Goal: Information Seeking & Learning: Learn about a topic

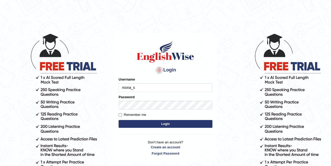
type input "mona_s"
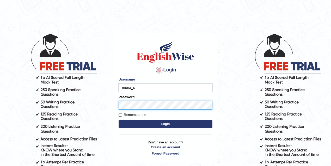
click at [119, 89] on button "Login" at bounding box center [166, 124] width 94 height 8
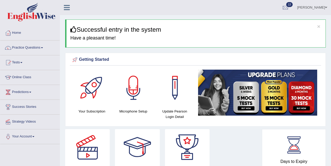
drag, startPoint x: 148, startPoint y: 37, endPoint x: 87, endPoint y: 38, distance: 61.5
click at [89, 37] on h4 "Have a pleasant time!" at bounding box center [195, 38] width 251 height 5
click at [37, 47] on link "Practice Questions" at bounding box center [29, 47] width 59 height 13
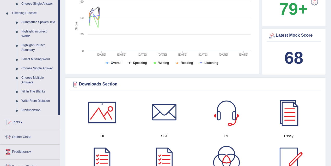
scroll to position [223, 0]
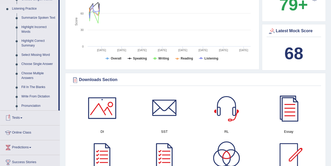
click at [30, 18] on link "Summarize Spoken Text" at bounding box center [38, 17] width 39 height 9
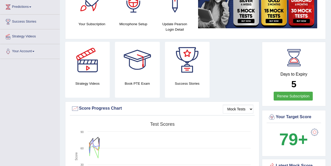
scroll to position [60, 0]
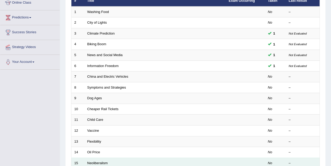
scroll to position [79, 0]
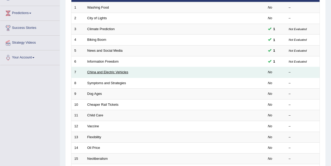
click at [105, 73] on link "China and Electric Vehicles" at bounding box center [107, 72] width 41 height 4
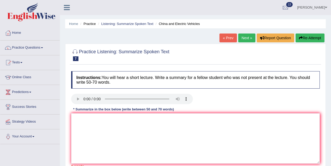
click at [244, 36] on link "Next »" at bounding box center [246, 38] width 17 height 9
click at [83, 121] on textarea at bounding box center [195, 139] width 248 height 51
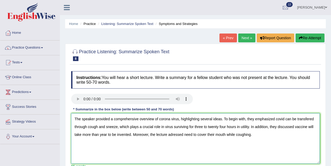
drag, startPoint x: 149, startPoint y: 135, endPoint x: 133, endPoint y: 136, distance: 15.9
click at [133, 136] on textarea "The speaker provided a comprehensive overview of corona virus, highlighting sev…" at bounding box center [195, 139] width 248 height 51
click at [191, 134] on textarea "The speaker provided a comprehensive overview of corona virus, highlighting sev…" at bounding box center [195, 139] width 248 height 51
drag, startPoint x: 192, startPoint y: 135, endPoint x: 267, endPoint y: 133, distance: 74.5
click at [267, 133] on textarea "The speaker provided a comprehensive overview of corona virus, highlighting sev…" at bounding box center [195, 139] width 248 height 51
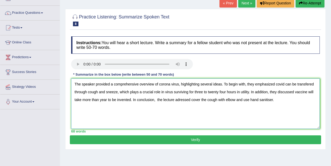
scroll to position [36, 0]
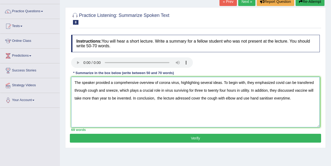
type textarea "The speaker provided a comprehensive overview of corona virus, highlighting sev…"
click at [206, 138] on button "Verify" at bounding box center [195, 138] width 251 height 9
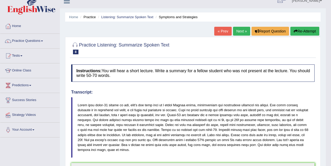
scroll to position [0, 0]
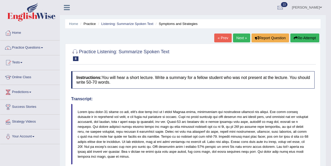
click at [239, 41] on link "Next »" at bounding box center [241, 38] width 17 height 9
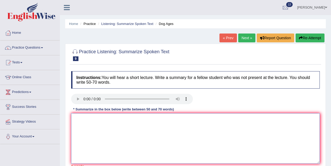
click at [89, 117] on textarea at bounding box center [195, 139] width 248 height 51
type textarea "t"
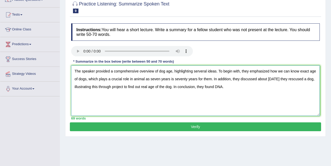
scroll to position [107, 0]
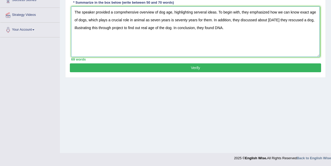
type textarea "The speaker provided a comprehensive overview of dog age, highlighting serveral…"
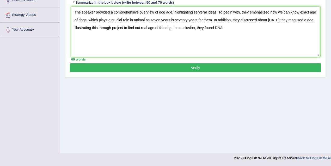
click at [209, 64] on button "Verify" at bounding box center [195, 68] width 251 height 9
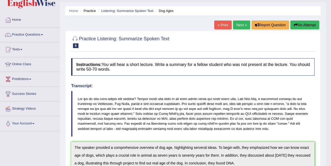
scroll to position [0, 0]
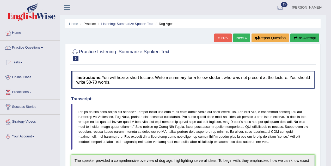
drag, startPoint x: 222, startPoint y: 21, endPoint x: 333, endPoint y: 31, distance: 112.0
click at [49, 46] on link "Practice Questions" at bounding box center [29, 47] width 59 height 13
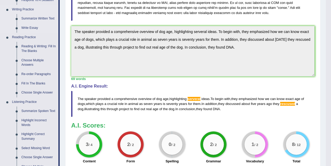
scroll to position [208, 0]
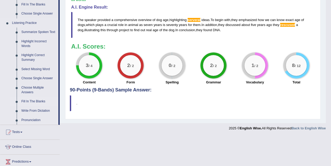
click at [33, 103] on link "Fill In The Blanks" at bounding box center [38, 101] width 39 height 9
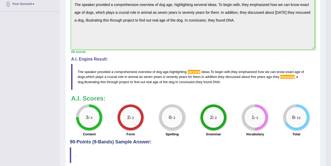
scroll to position [77, 0]
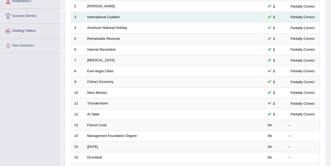
scroll to position [163, 0]
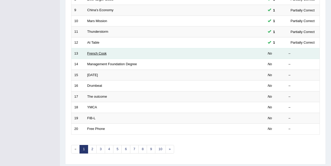
click at [94, 52] on link "French Cook" at bounding box center [96, 54] width 19 height 4
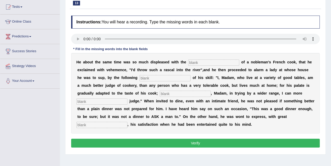
scroll to position [58, 0]
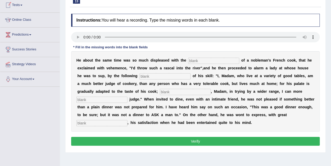
click at [200, 61] on input "text" at bounding box center [213, 61] width 51 height 6
type input "performances"
type input "manifesto"
type input "whereas"
type input "executly"
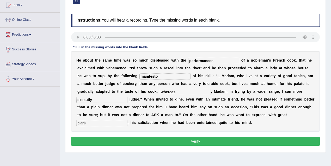
click at [93, 120] on input "text" at bounding box center [101, 123] width 51 height 6
type input "sg"
click at [187, 143] on button "Verify" at bounding box center [195, 141] width 248 height 9
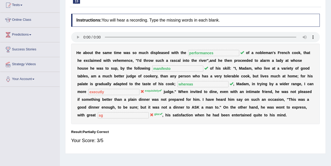
click at [160, 108] on b at bounding box center [160, 107] width 2 height 4
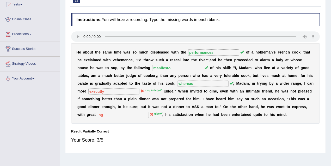
scroll to position [58, 0]
